Goal: Book appointment/travel/reservation

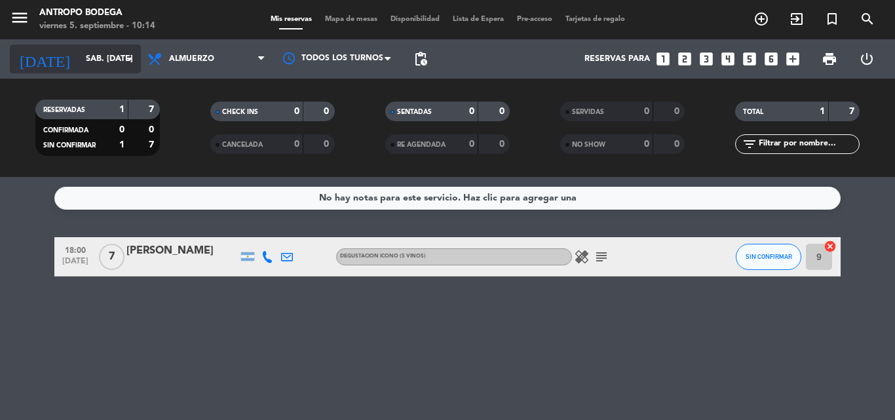
click at [124, 54] on icon "arrow_drop_down" at bounding box center [130, 59] width 16 height 16
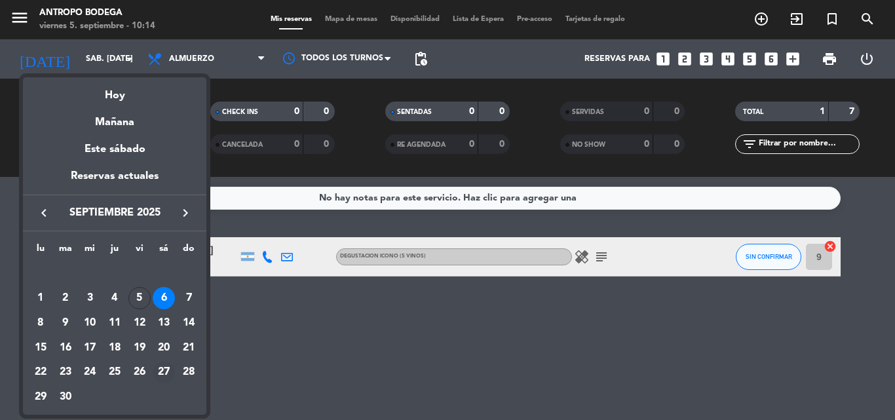
click at [160, 369] on div "27" at bounding box center [164, 373] width 22 height 22
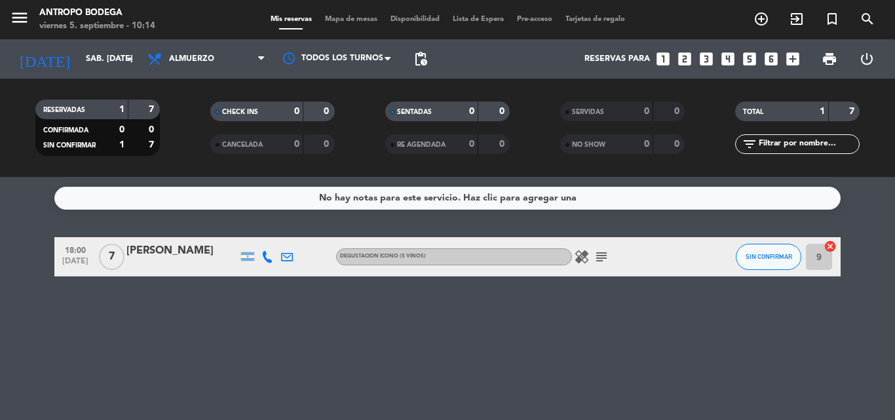
type input "sáb. [DATE]"
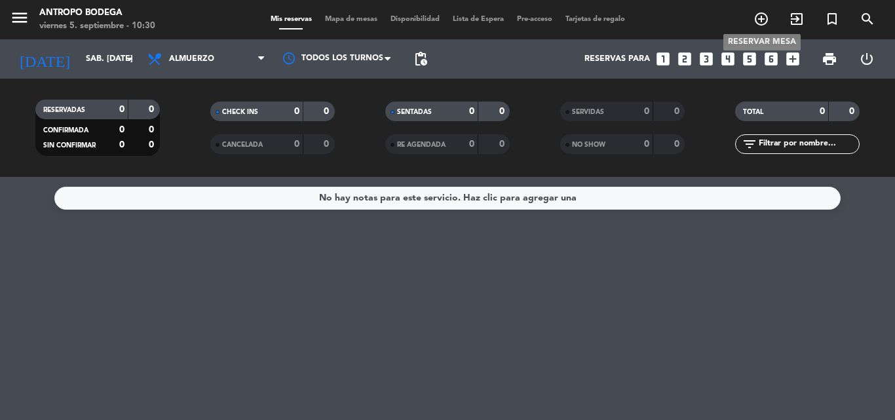
click at [763, 17] on icon "add_circle_outline" at bounding box center [761, 19] width 16 height 16
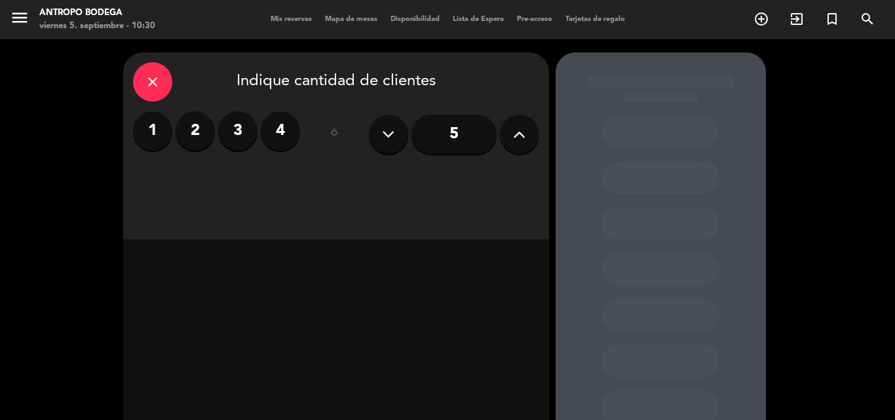
click at [506, 141] on button at bounding box center [519, 134] width 39 height 39
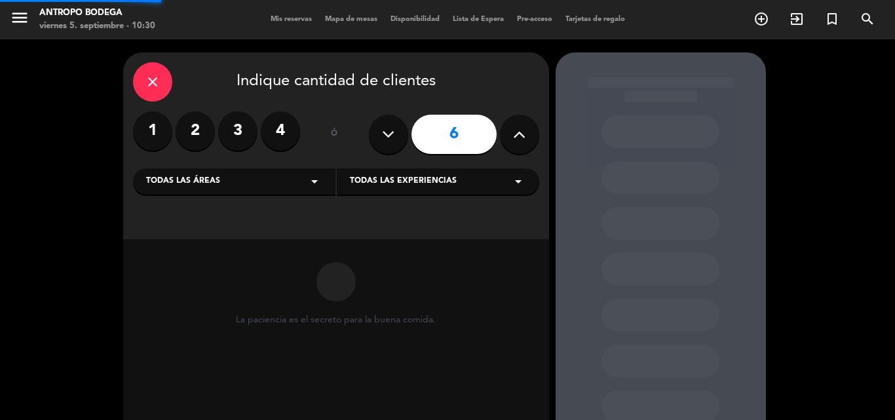
click at [506, 141] on button at bounding box center [519, 134] width 39 height 39
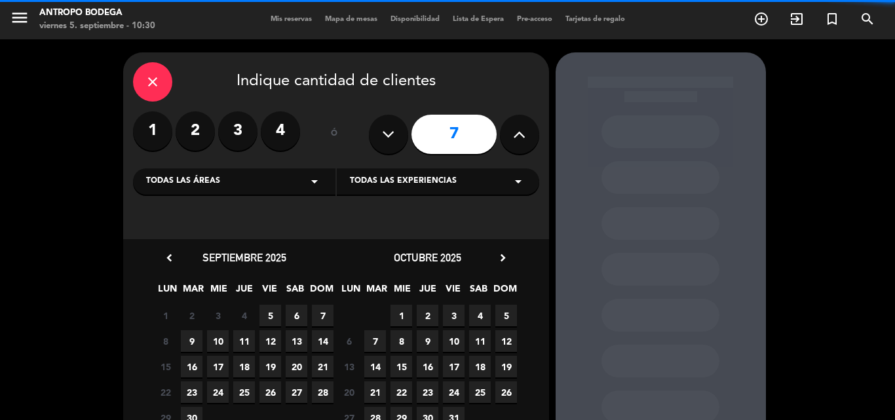
click at [506, 141] on button at bounding box center [519, 134] width 39 height 39
type input "8"
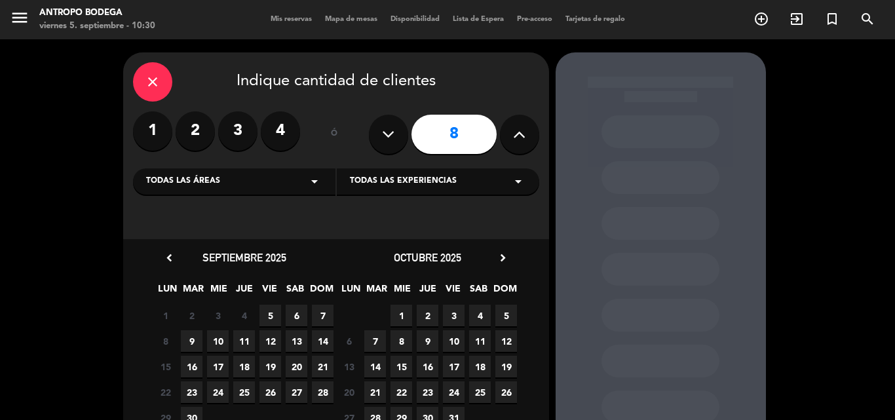
click at [295, 390] on span "27" at bounding box center [297, 392] width 22 height 22
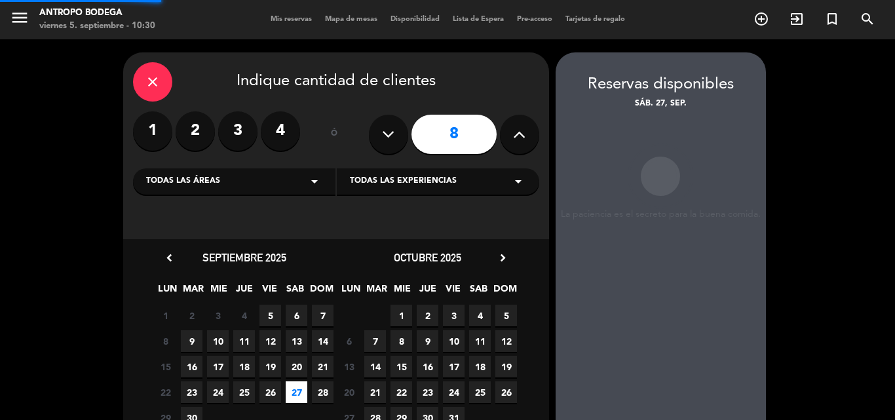
scroll to position [52, 0]
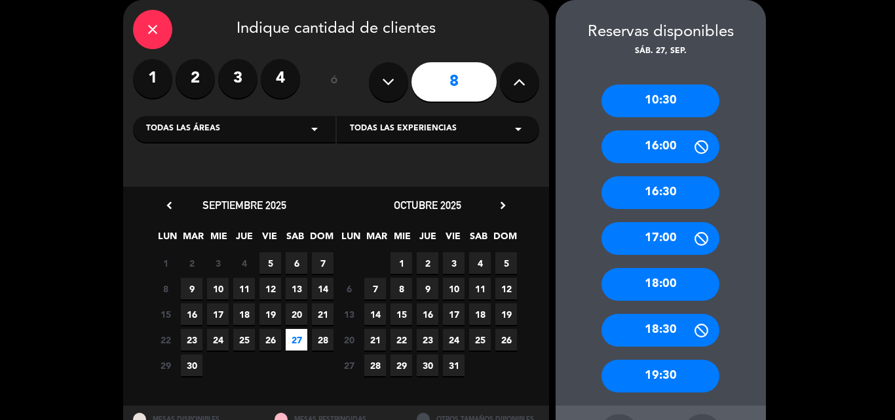
click at [644, 368] on div "19:30" at bounding box center [660, 376] width 118 height 33
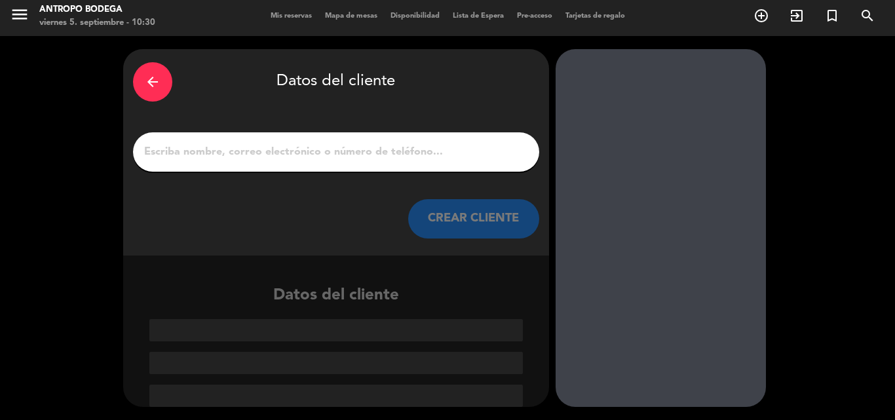
scroll to position [3, 0]
click at [335, 152] on input "1" at bounding box center [336, 152] width 387 height 18
click at [244, 146] on input "1" at bounding box center [336, 152] width 387 height 18
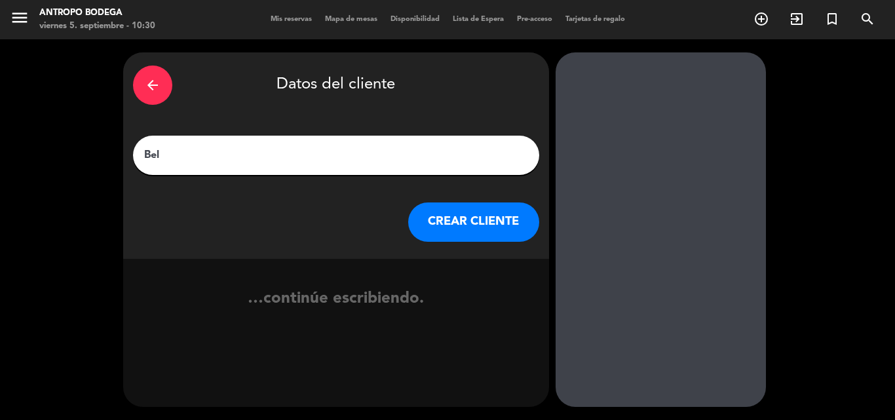
type input "Bel"
click at [461, 231] on button "CREAR CLIENTE" at bounding box center [473, 221] width 131 height 39
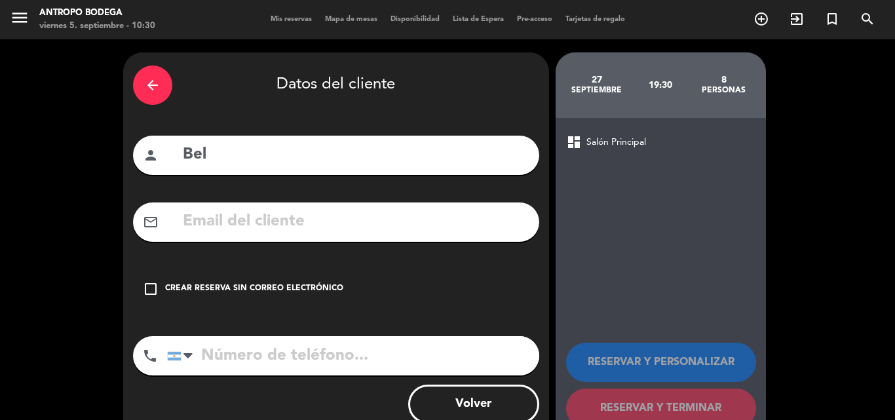
click at [144, 289] on icon "check_box_outline_blank" at bounding box center [151, 289] width 16 height 16
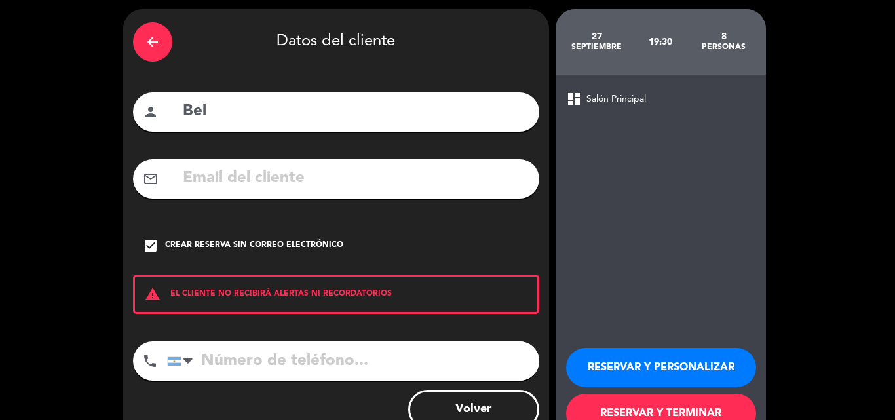
scroll to position [66, 0]
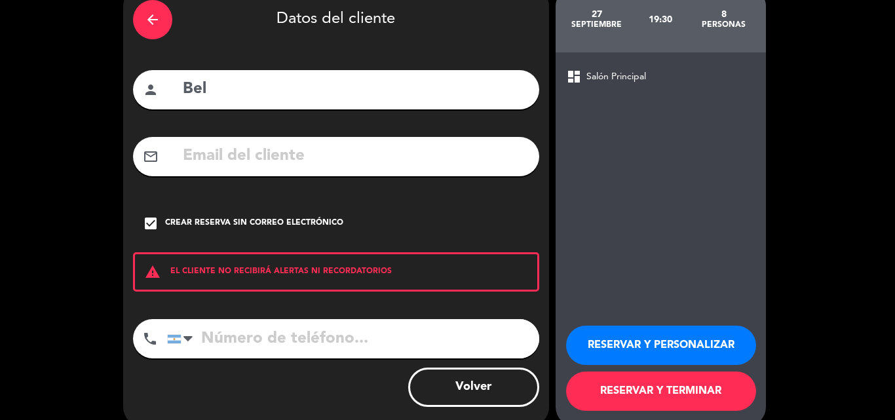
click at [238, 339] on input "tel" at bounding box center [353, 338] width 372 height 39
type input "3884884290"
click at [352, 331] on input "3884884290" at bounding box center [353, 338] width 372 height 39
click at [633, 351] on button "RESERVAR Y PERSONALIZAR" at bounding box center [661, 345] width 190 height 39
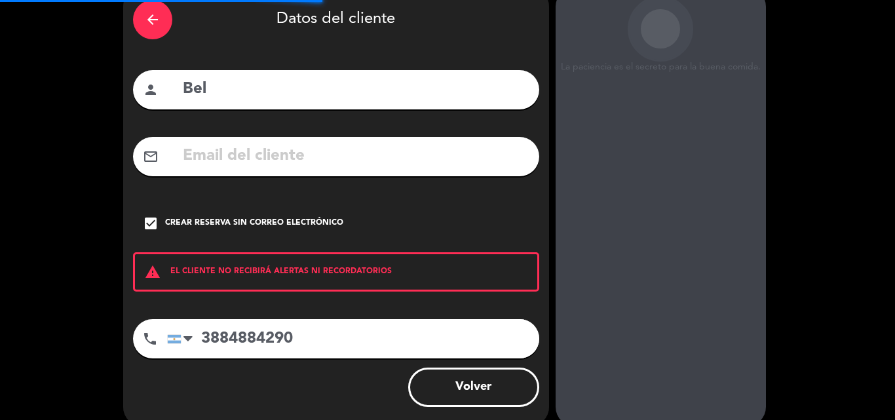
scroll to position [52, 0]
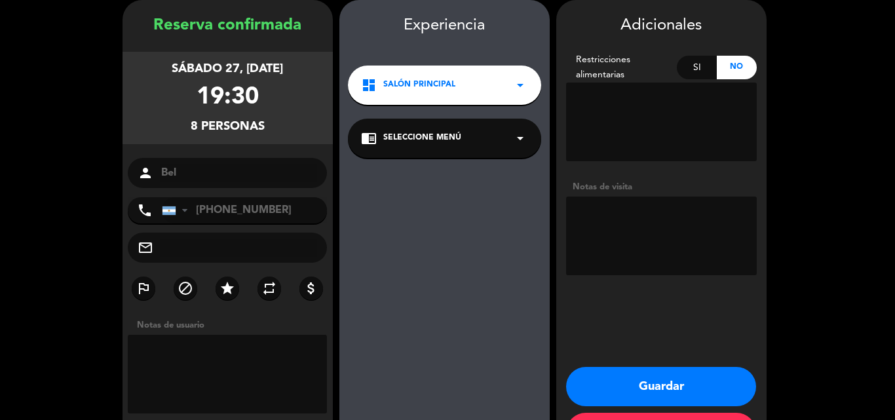
click at [510, 138] on div "chrome_reader_mode Seleccione Menú arrow_drop_down" at bounding box center [444, 138] width 193 height 39
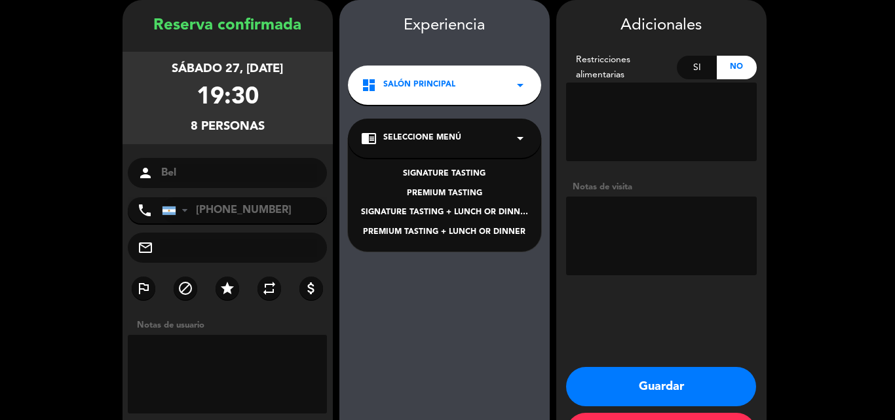
click at [461, 191] on div "PREMIUM TASTING" at bounding box center [444, 193] width 167 height 13
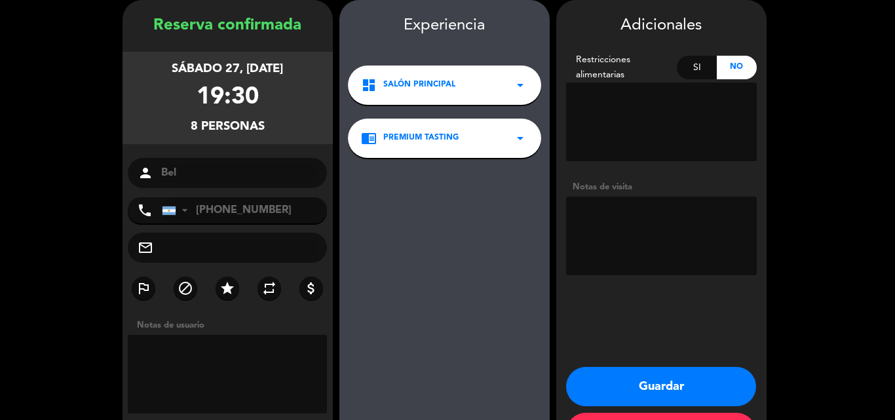
click at [180, 362] on textarea at bounding box center [228, 374] width 200 height 79
click at [238, 349] on textarea at bounding box center [228, 374] width 200 height 79
click at [220, 353] on textarea at bounding box center [228, 374] width 200 height 79
click at [142, 346] on textarea at bounding box center [228, 374] width 200 height 79
click at [264, 384] on textarea at bounding box center [228, 374] width 200 height 79
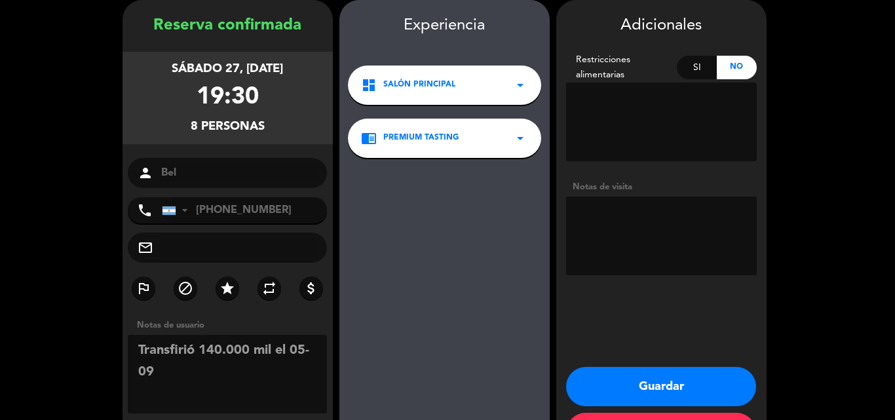
type textarea "Transfirió 140.000 mil el 05-09"
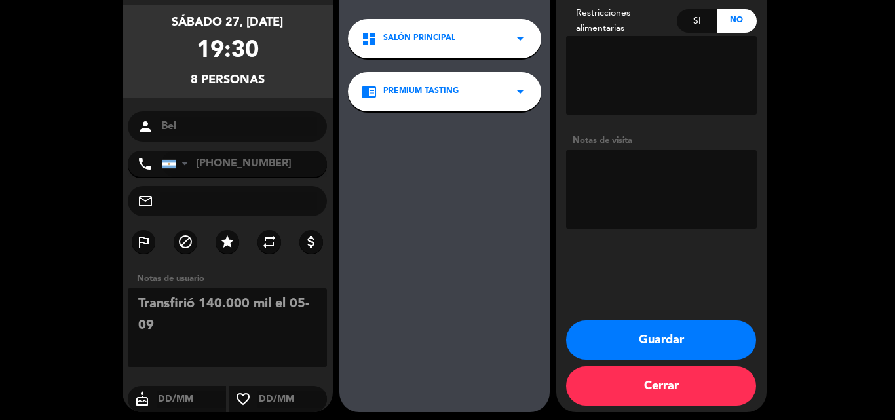
scroll to position [104, 0]
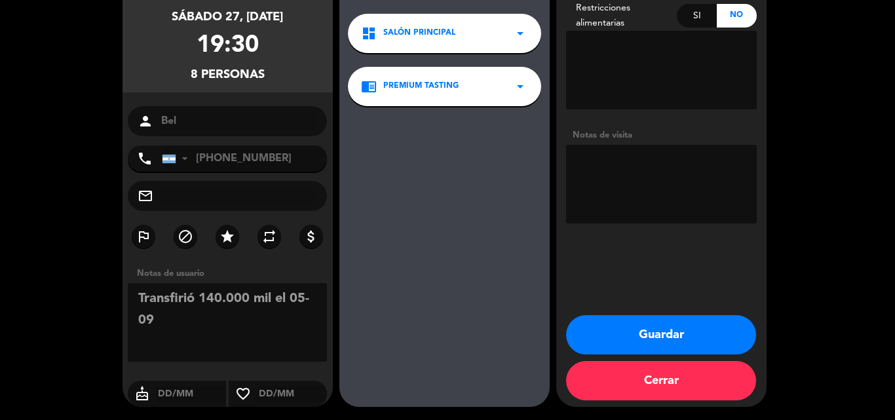
click at [624, 341] on button "Guardar" at bounding box center [661, 334] width 190 height 39
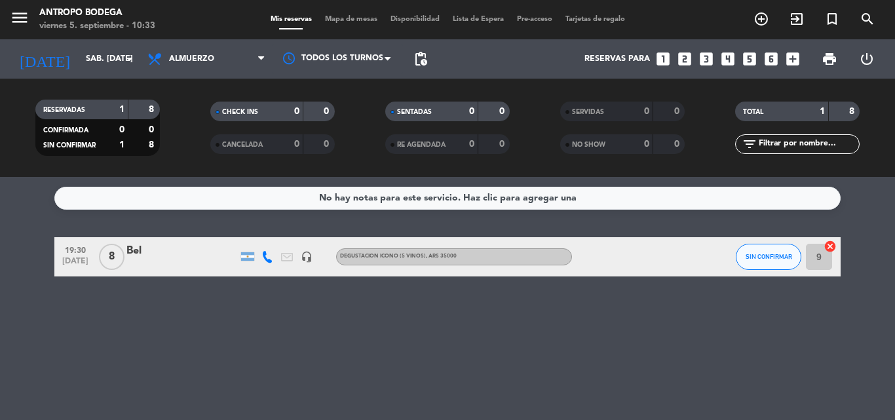
click at [286, 25] on div "Mis reservas Mapa de mesas Disponibilidad Lista de Espera Pre-acceso Tarjetas d…" at bounding box center [448, 20] width 368 height 12
click at [9, 16] on div "menu Antropo Bodega viernes 5. septiembre - 10:33" at bounding box center [112, 20] width 224 height 31
click at [15, 17] on icon "menu" at bounding box center [20, 18] width 20 height 20
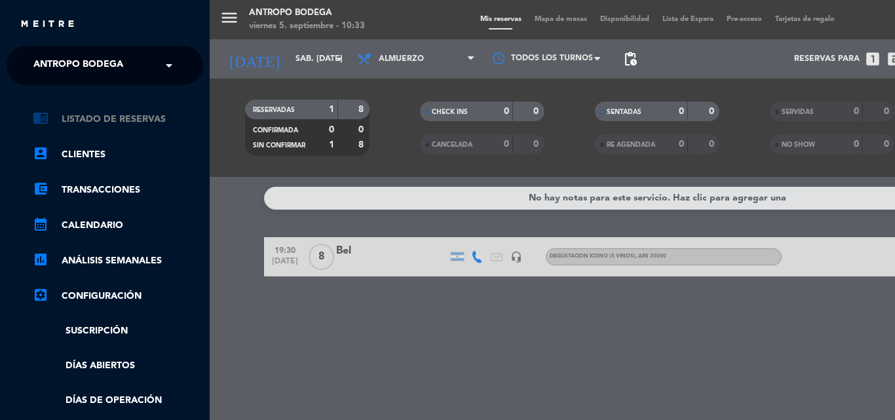
click at [143, 115] on link "chrome_reader_mode Listado de Reservas" at bounding box center [118, 119] width 170 height 16
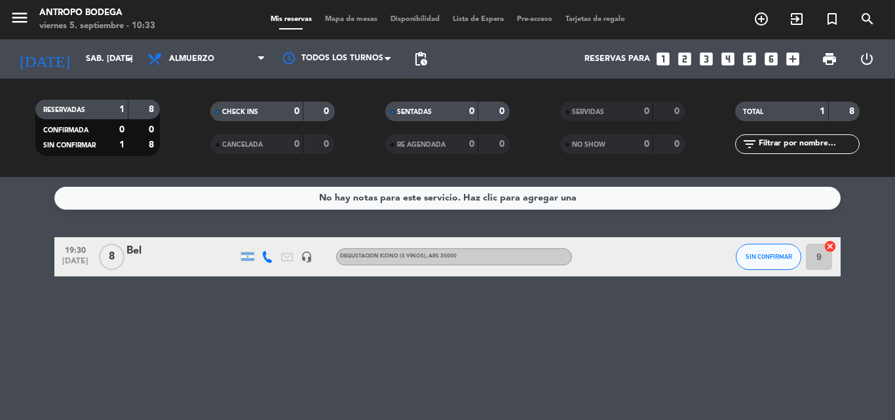
click at [286, 19] on span "Mis reservas" at bounding box center [291, 19] width 54 height 7
click at [319, 50] on div at bounding box center [337, 58] width 131 height 29
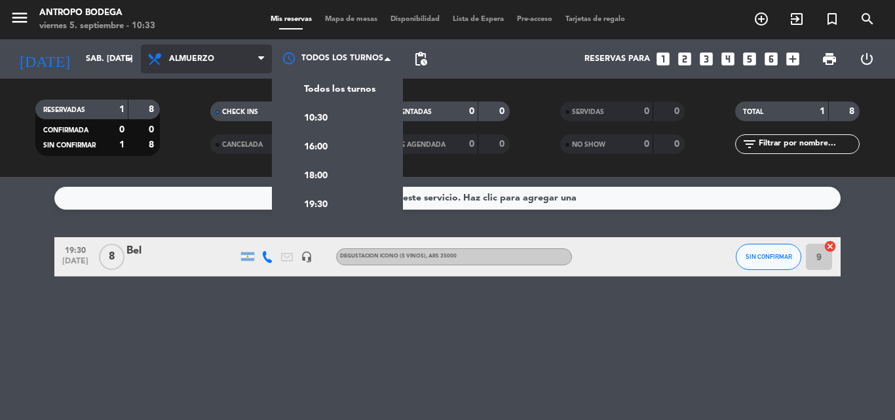
click at [216, 58] on span "Almuerzo" at bounding box center [206, 59] width 131 height 29
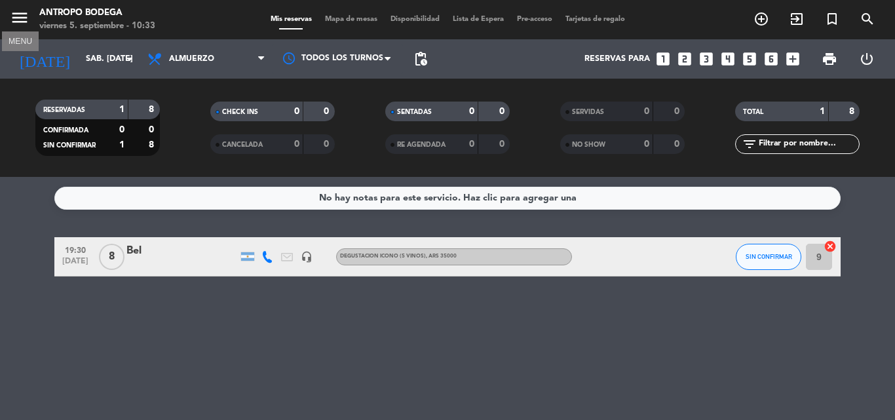
click at [14, 22] on icon "menu" at bounding box center [20, 18] width 20 height 20
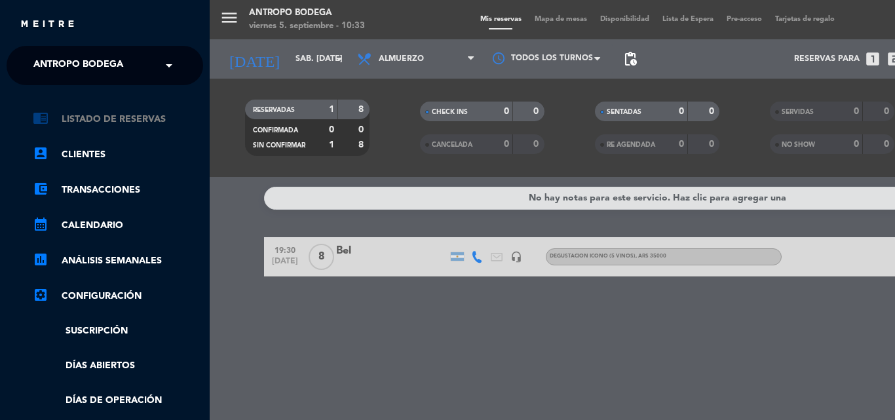
click at [119, 119] on link "chrome_reader_mode Listado de Reservas" at bounding box center [118, 119] width 170 height 16
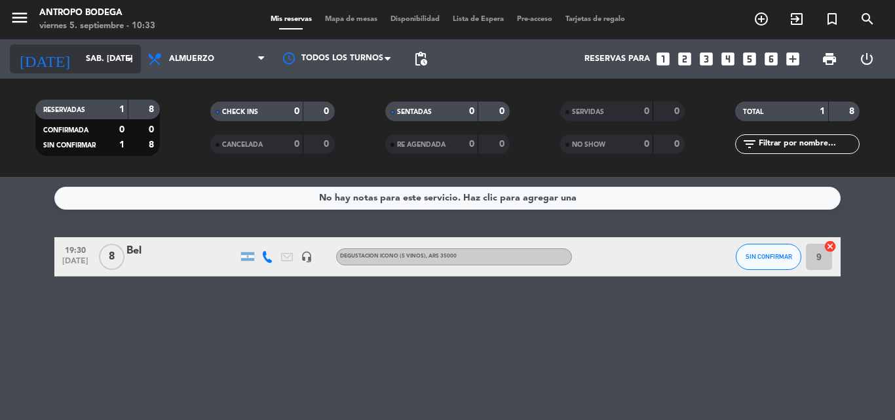
click at [125, 64] on icon "arrow_drop_down" at bounding box center [130, 59] width 16 height 16
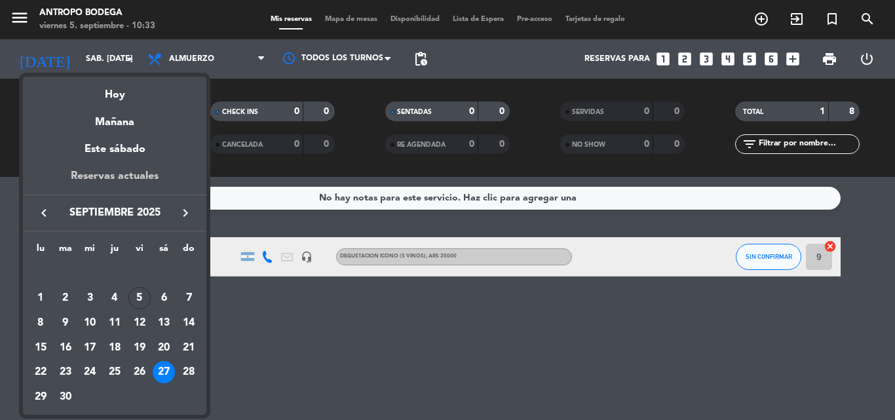
click at [156, 178] on div "Reservas actuales" at bounding box center [114, 181] width 183 height 27
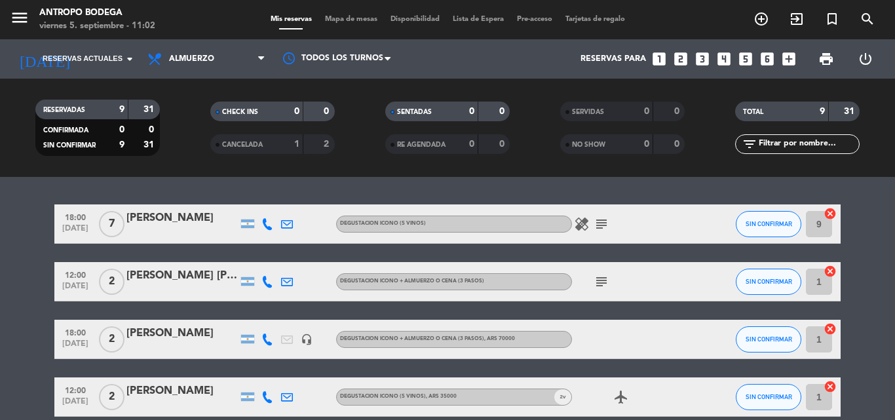
click at [175, 230] on div at bounding box center [181, 232] width 111 height 10
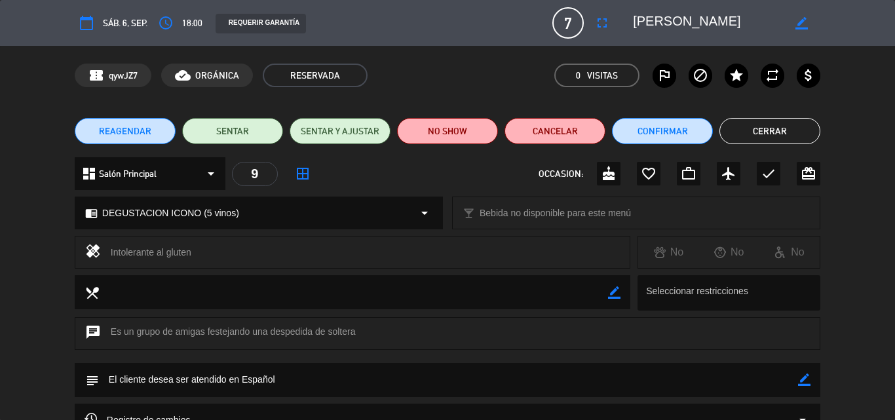
click at [766, 126] on button "Cerrar" at bounding box center [769, 131] width 101 height 26
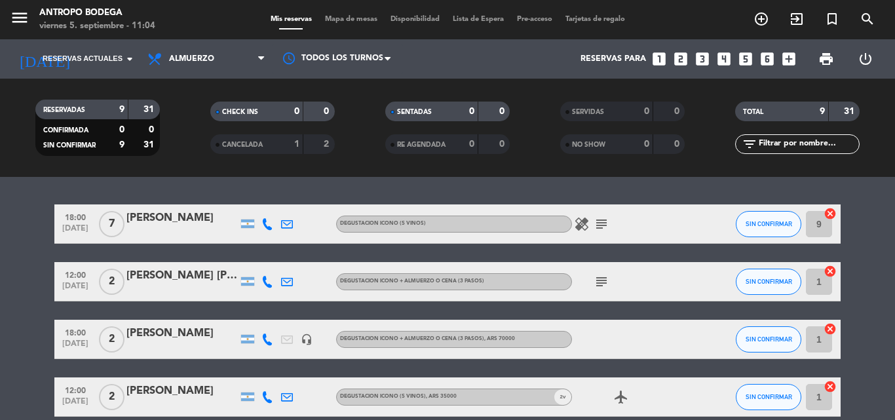
click at [176, 275] on div "[PERSON_NAME] [PERSON_NAME]" at bounding box center [181, 275] width 111 height 17
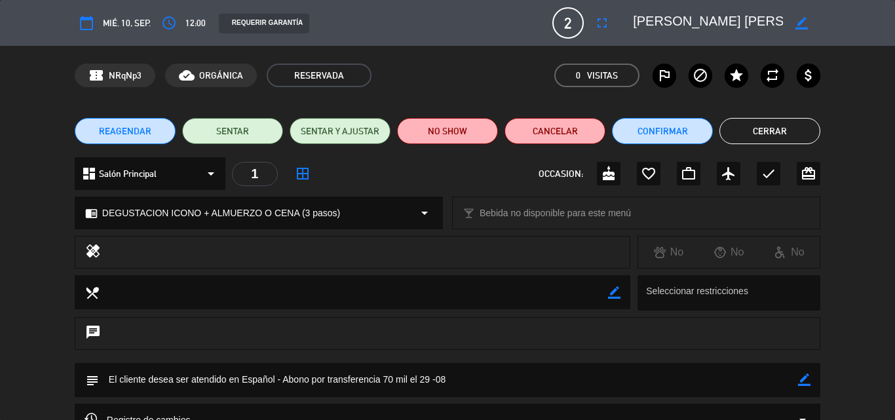
click at [782, 131] on button "Cerrar" at bounding box center [769, 131] width 101 height 26
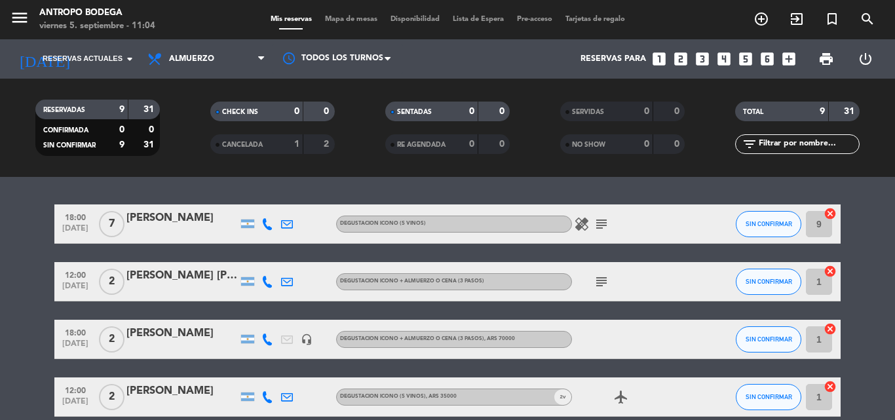
scroll to position [66, 0]
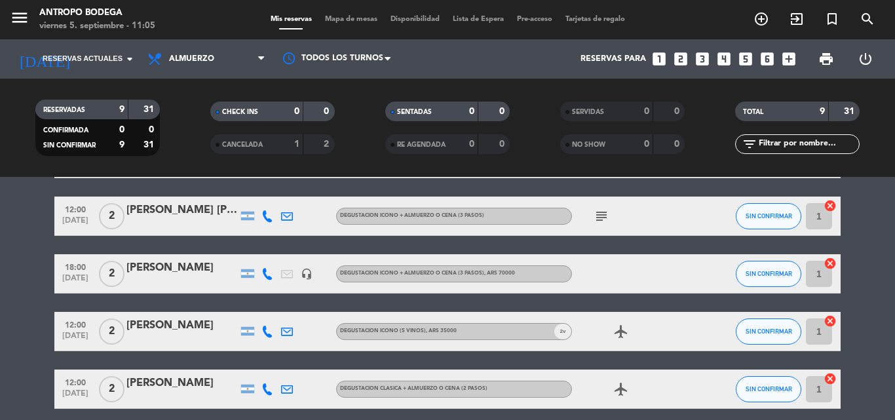
click at [379, 271] on span "DEGUSTACION ICONO + ALMUERZO O CENA (3 pasos) , ARS 70000" at bounding box center [427, 273] width 175 height 5
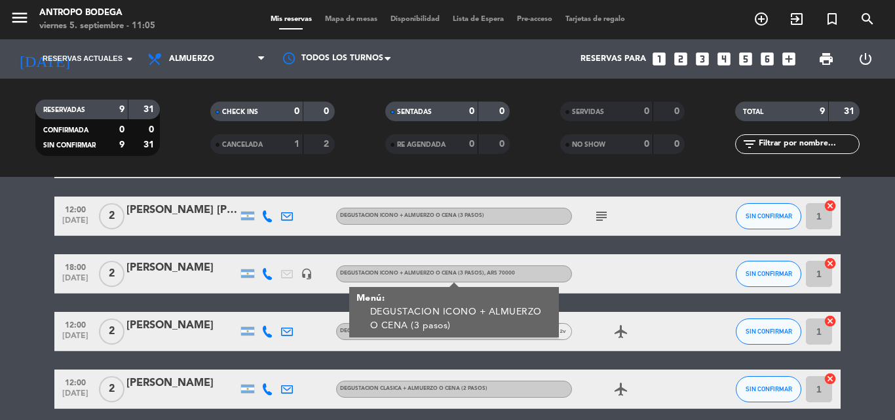
click at [208, 278] on div at bounding box center [181, 282] width 111 height 10
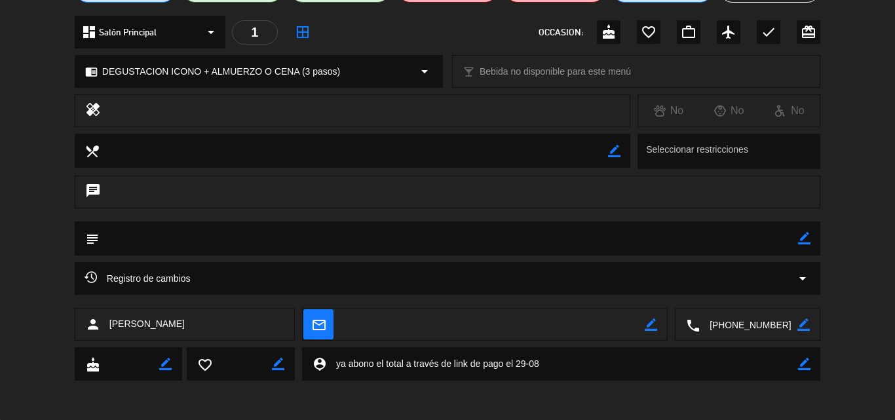
scroll to position [0, 0]
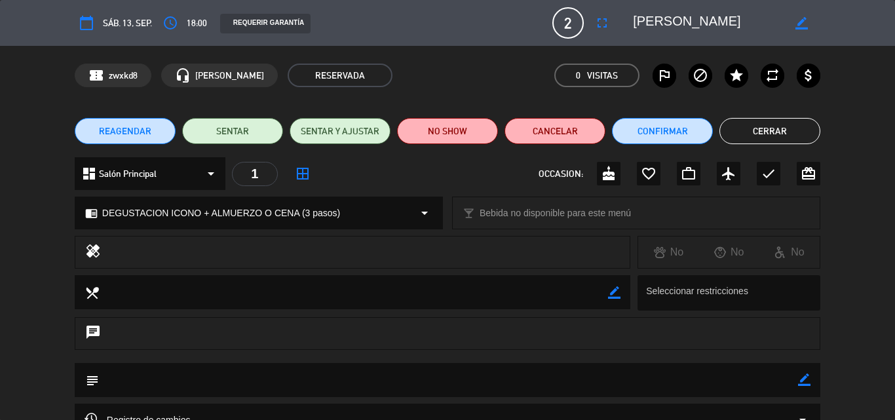
click at [748, 126] on button "Cerrar" at bounding box center [769, 131] width 101 height 26
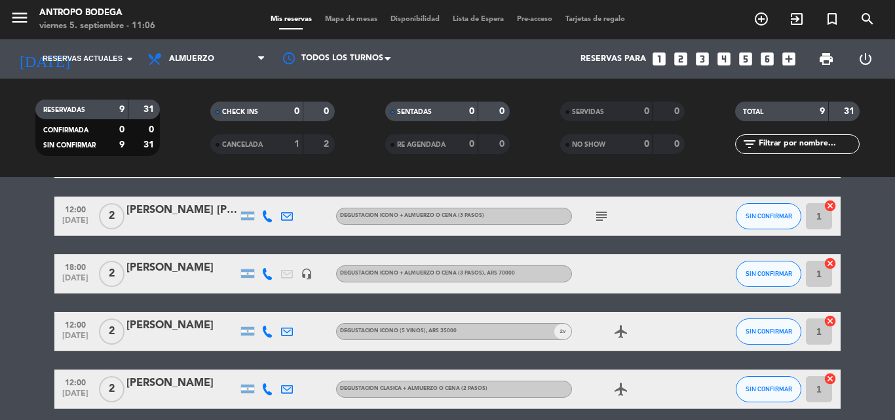
click at [177, 324] on div "[PERSON_NAME]" at bounding box center [181, 325] width 111 height 17
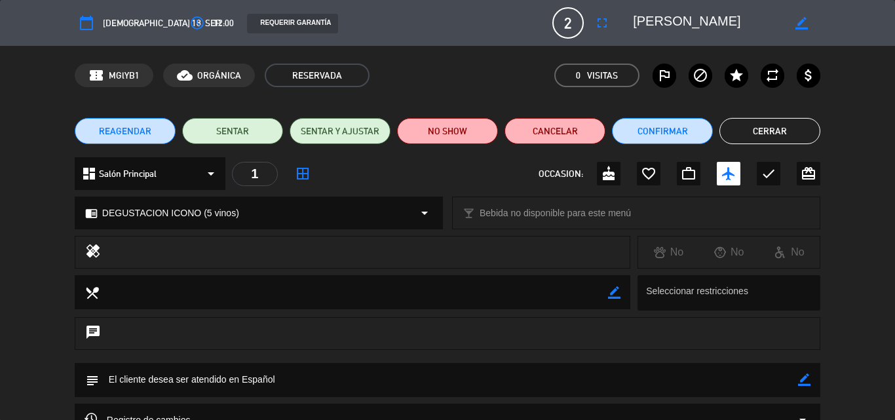
click at [785, 130] on button "Cerrar" at bounding box center [769, 131] width 101 height 26
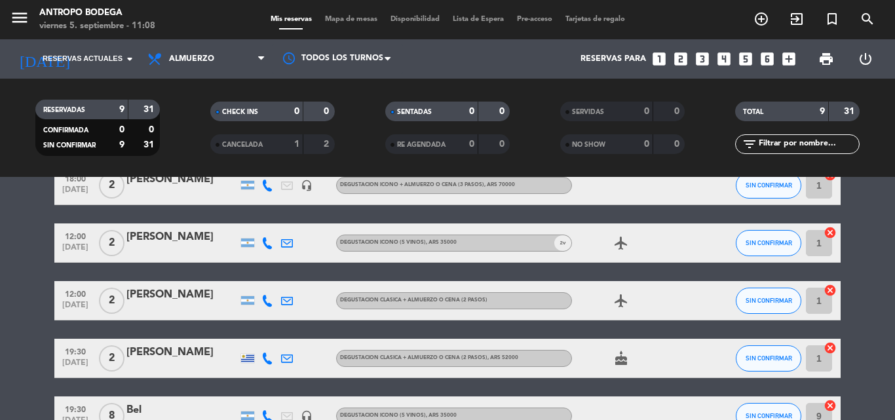
scroll to position [131, 0]
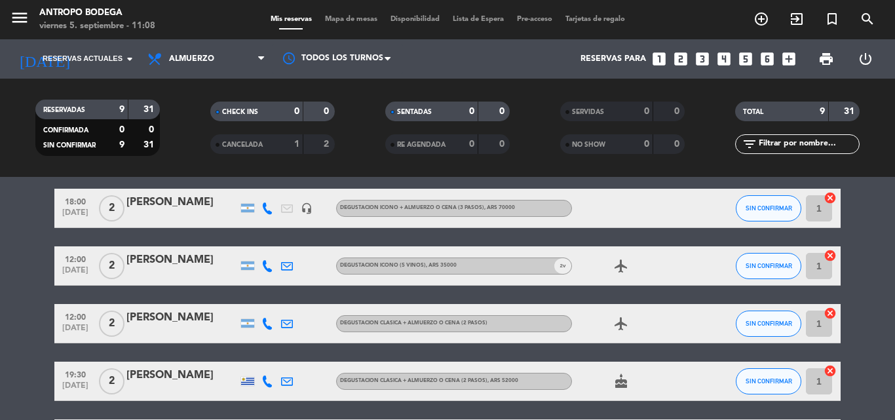
click at [142, 323] on div "[PERSON_NAME]" at bounding box center [181, 317] width 111 height 17
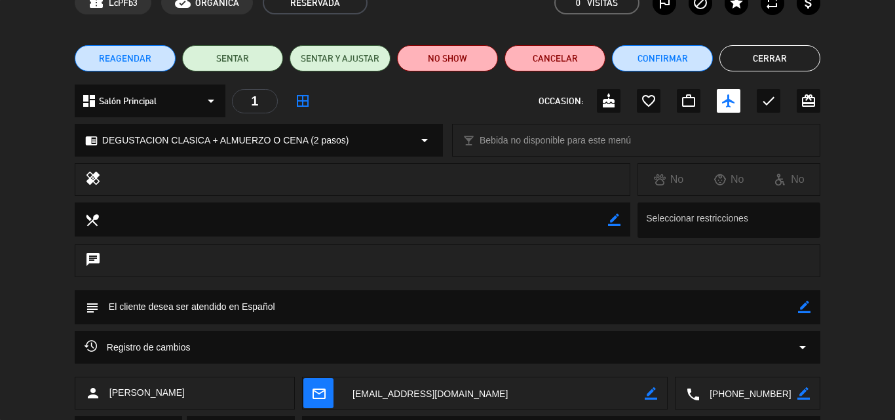
scroll to position [0, 0]
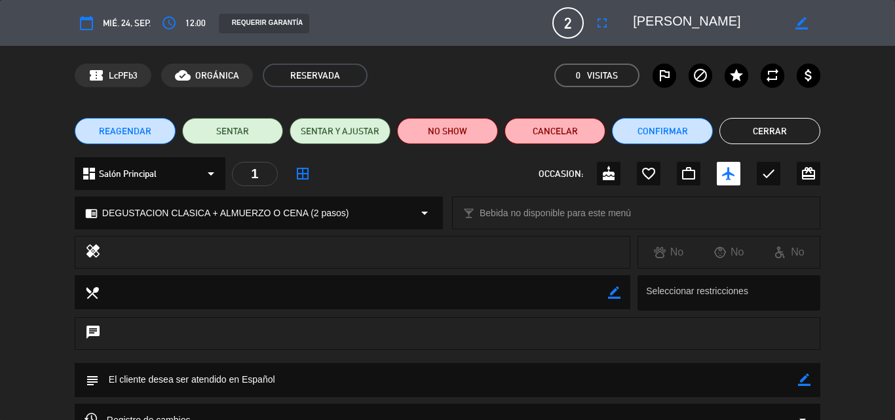
click at [795, 127] on button "Cerrar" at bounding box center [769, 131] width 101 height 26
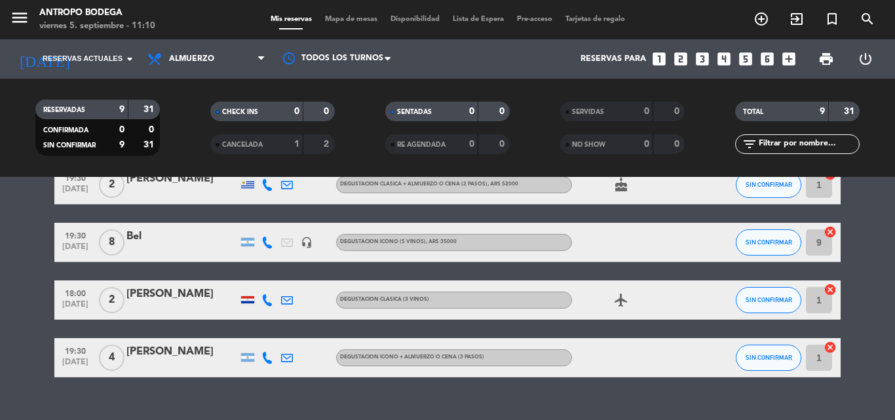
scroll to position [262, 0]
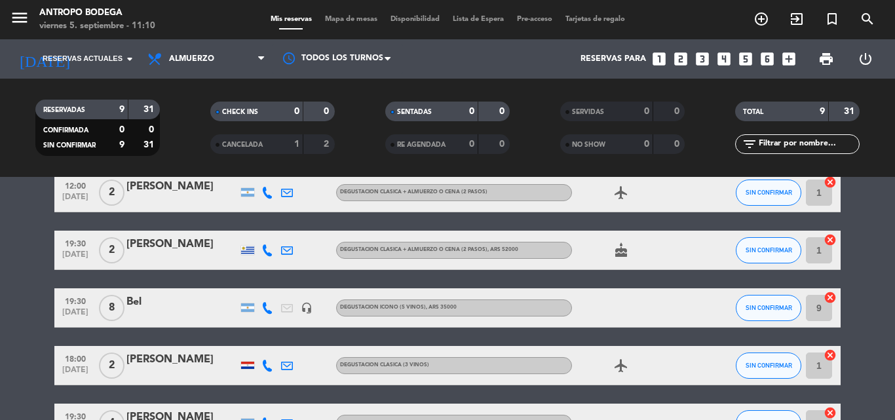
click at [135, 248] on div "[PERSON_NAME]" at bounding box center [181, 244] width 111 height 17
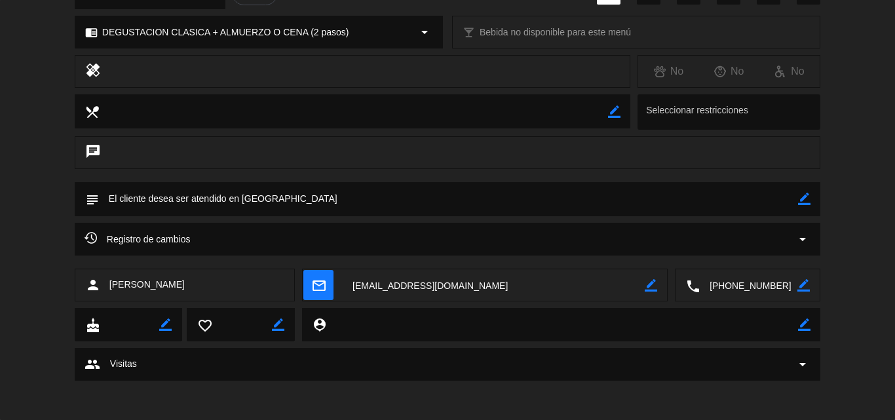
scroll to position [0, 0]
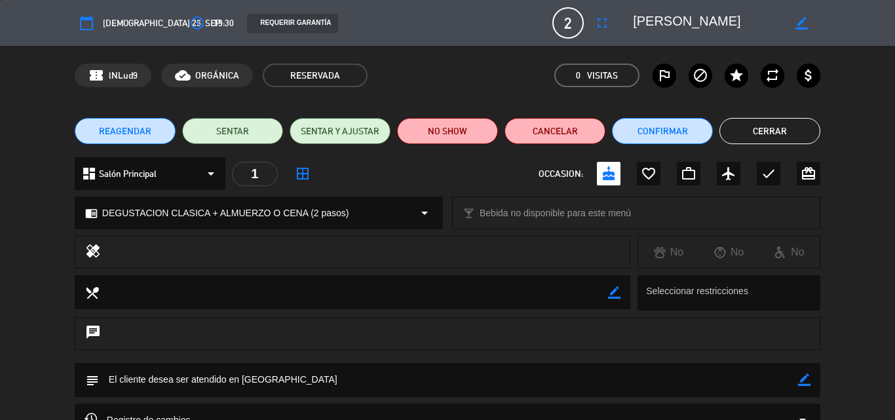
click at [774, 128] on button "Cerrar" at bounding box center [769, 131] width 101 height 26
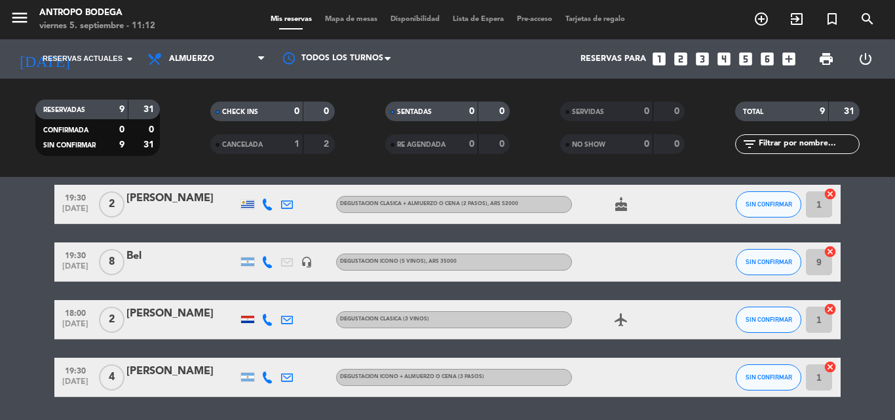
scroll to position [285, 0]
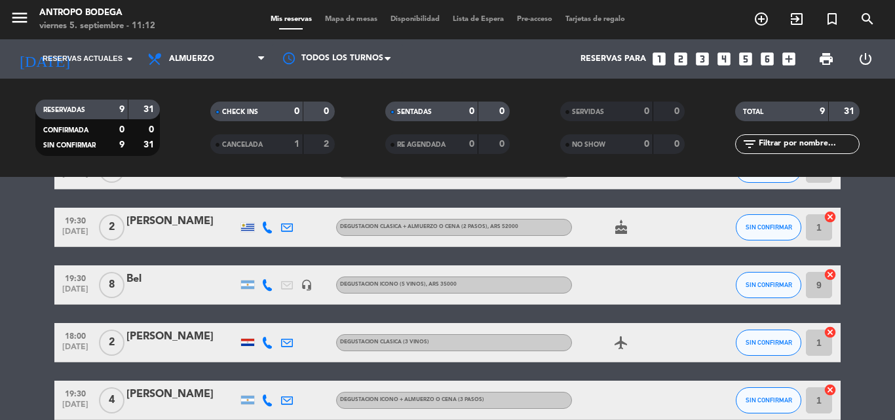
click at [157, 233] on div at bounding box center [181, 236] width 111 height 10
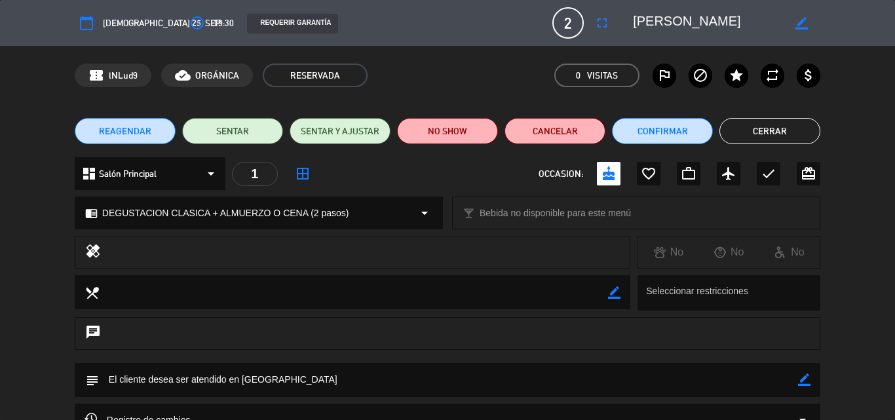
click at [586, 387] on textarea at bounding box center [448, 379] width 699 height 33
click at [780, 123] on button "Cerrar" at bounding box center [769, 131] width 101 height 26
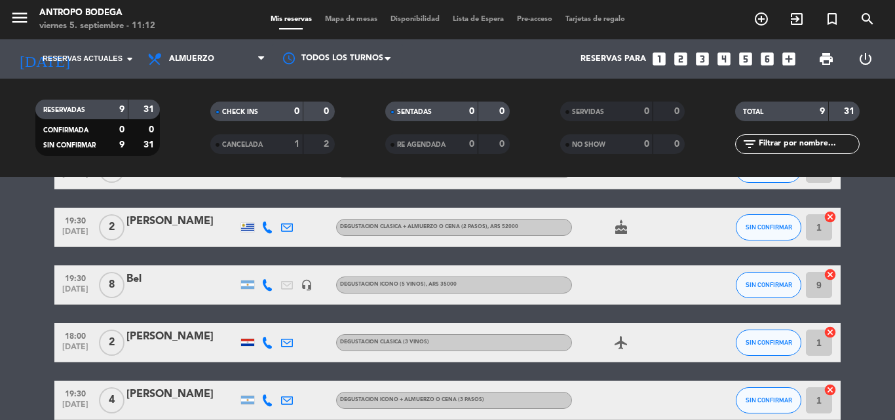
click at [199, 271] on div "Bel" at bounding box center [181, 279] width 111 height 17
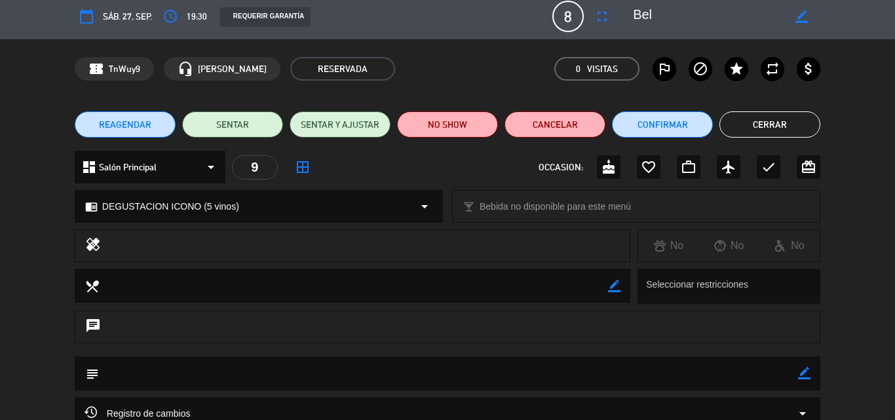
scroll to position [0, 0]
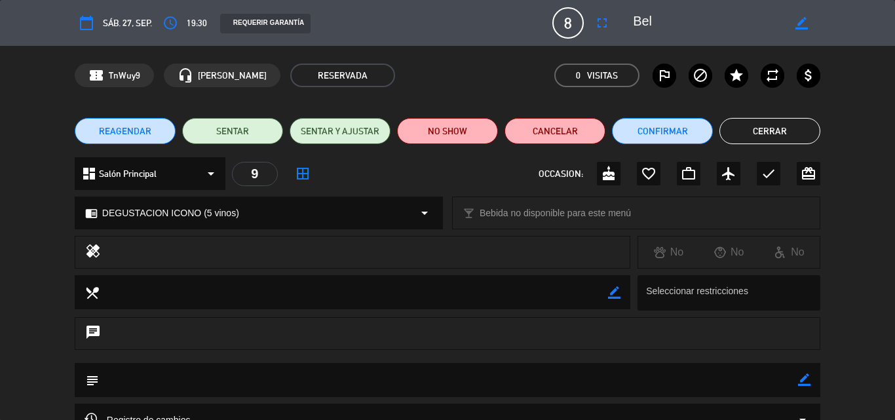
click at [776, 126] on button "Cerrar" at bounding box center [769, 131] width 101 height 26
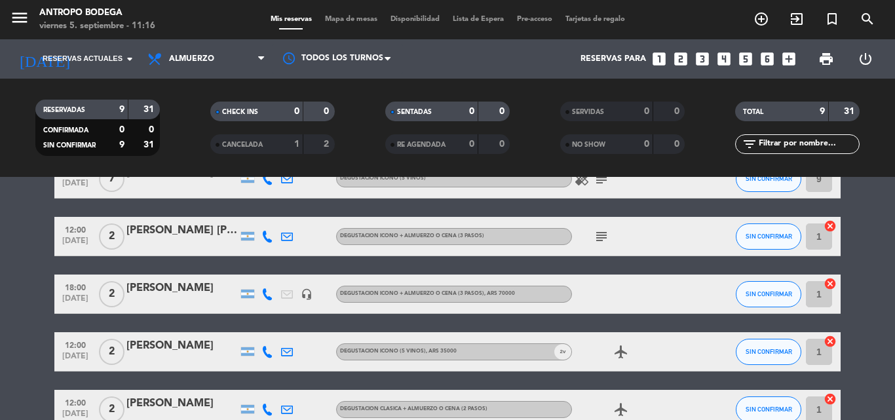
scroll to position [23, 0]
